Goal: Task Accomplishment & Management: Manage account settings

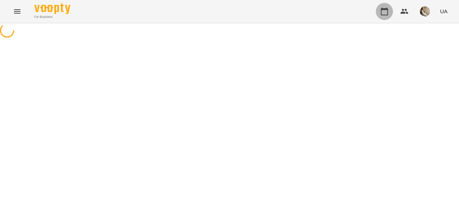
click at [381, 11] on icon "button" at bounding box center [384, 11] width 9 height 9
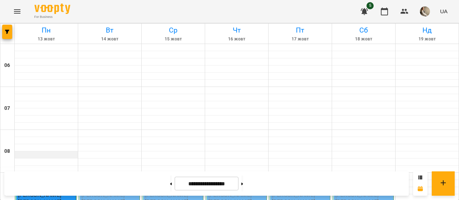
scroll to position [242, 0]
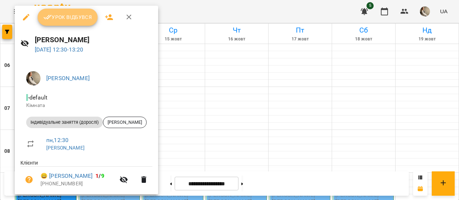
click at [80, 13] on span "Урок відбувся" at bounding box center [67, 17] width 49 height 9
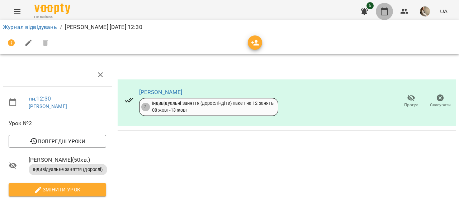
click at [383, 11] on icon "button" at bounding box center [384, 11] width 9 height 9
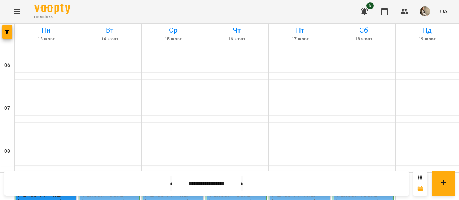
scroll to position [123, 0]
